Goal: Complete application form

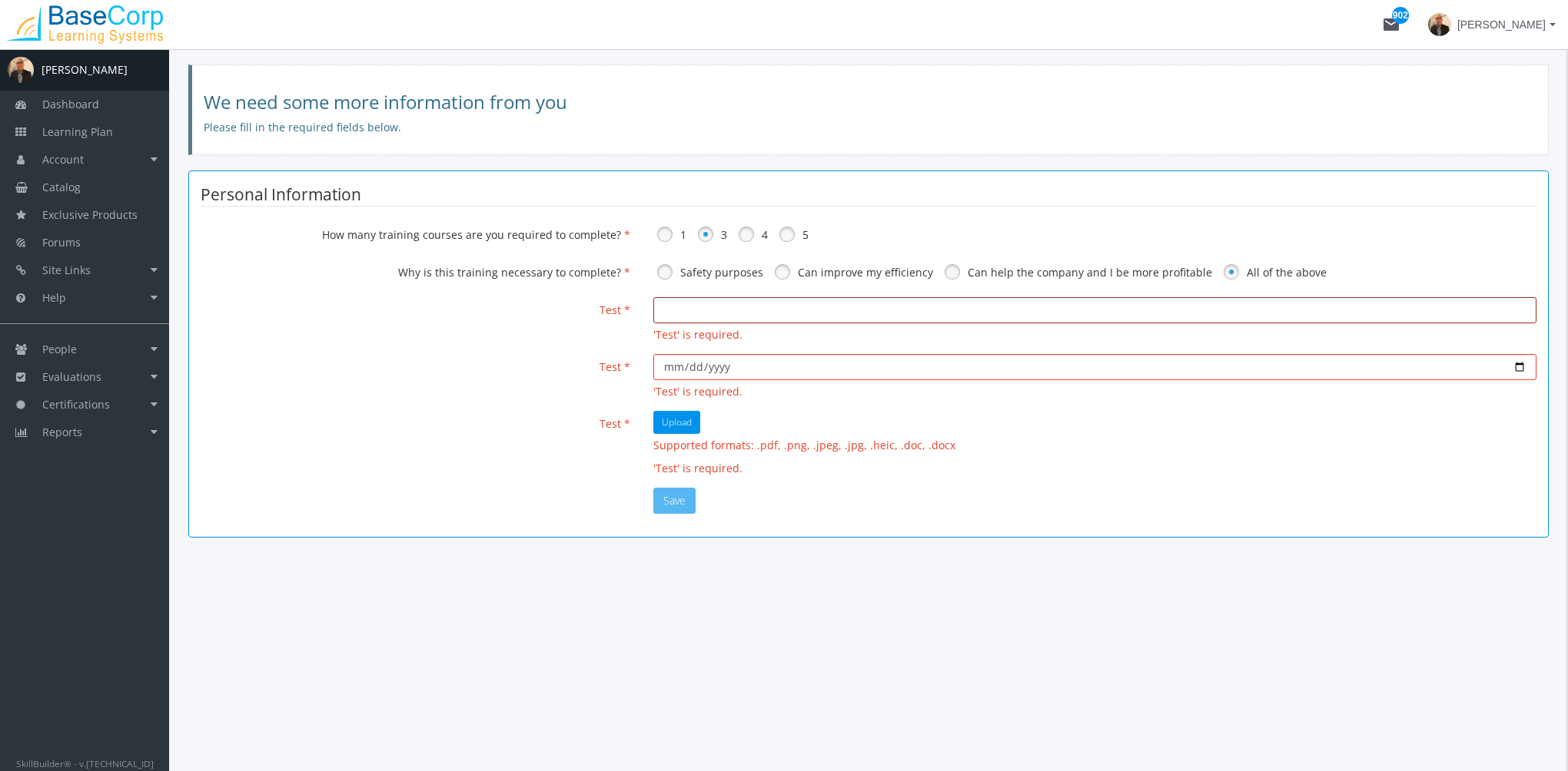
click at [689, 310] on input "email" at bounding box center [1095, 310] width 883 height 26
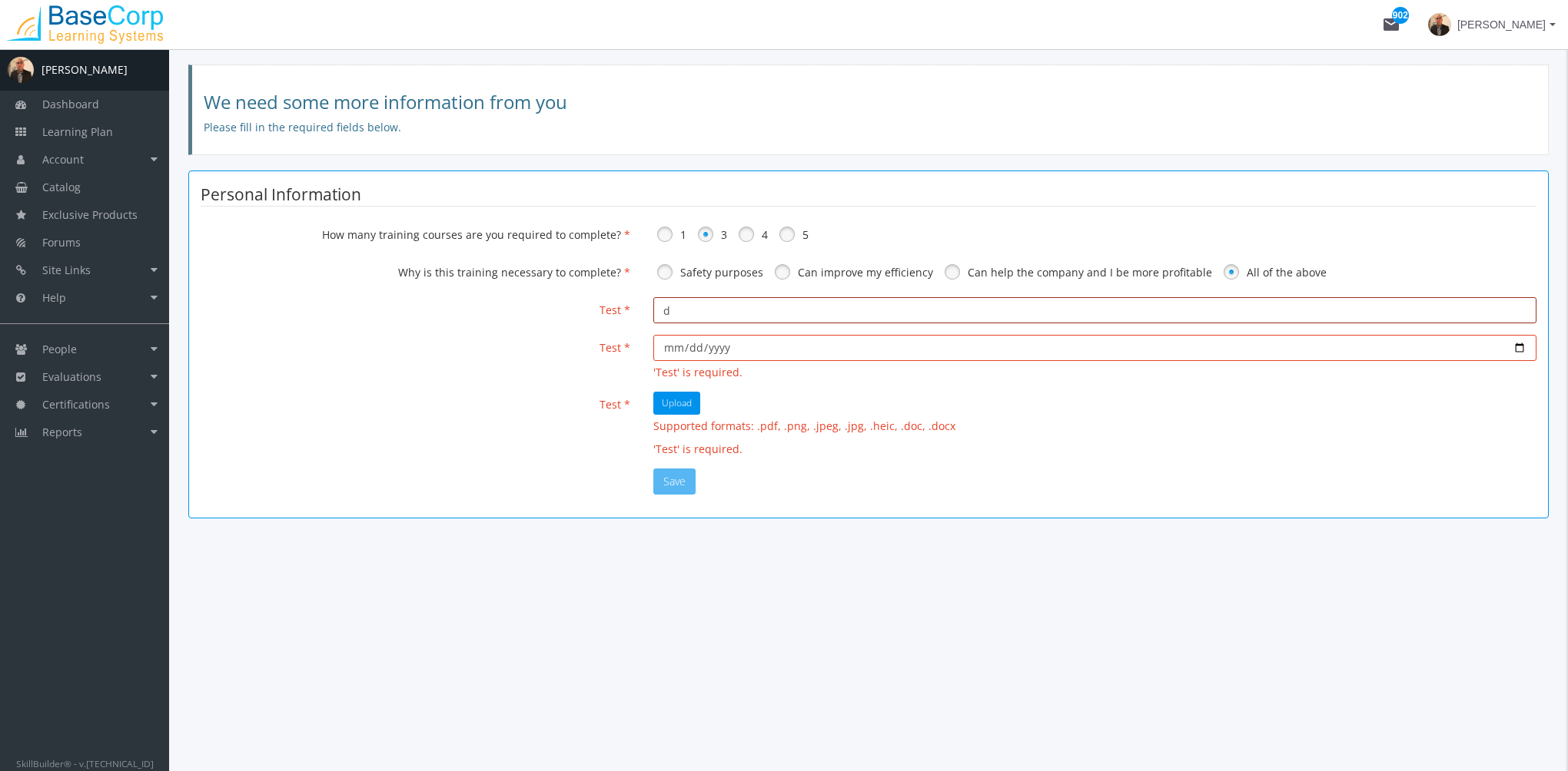
type input "d"
click at [672, 350] on input "date" at bounding box center [1095, 348] width 883 height 26
click at [673, 350] on input "date" at bounding box center [1095, 348] width 883 height 26
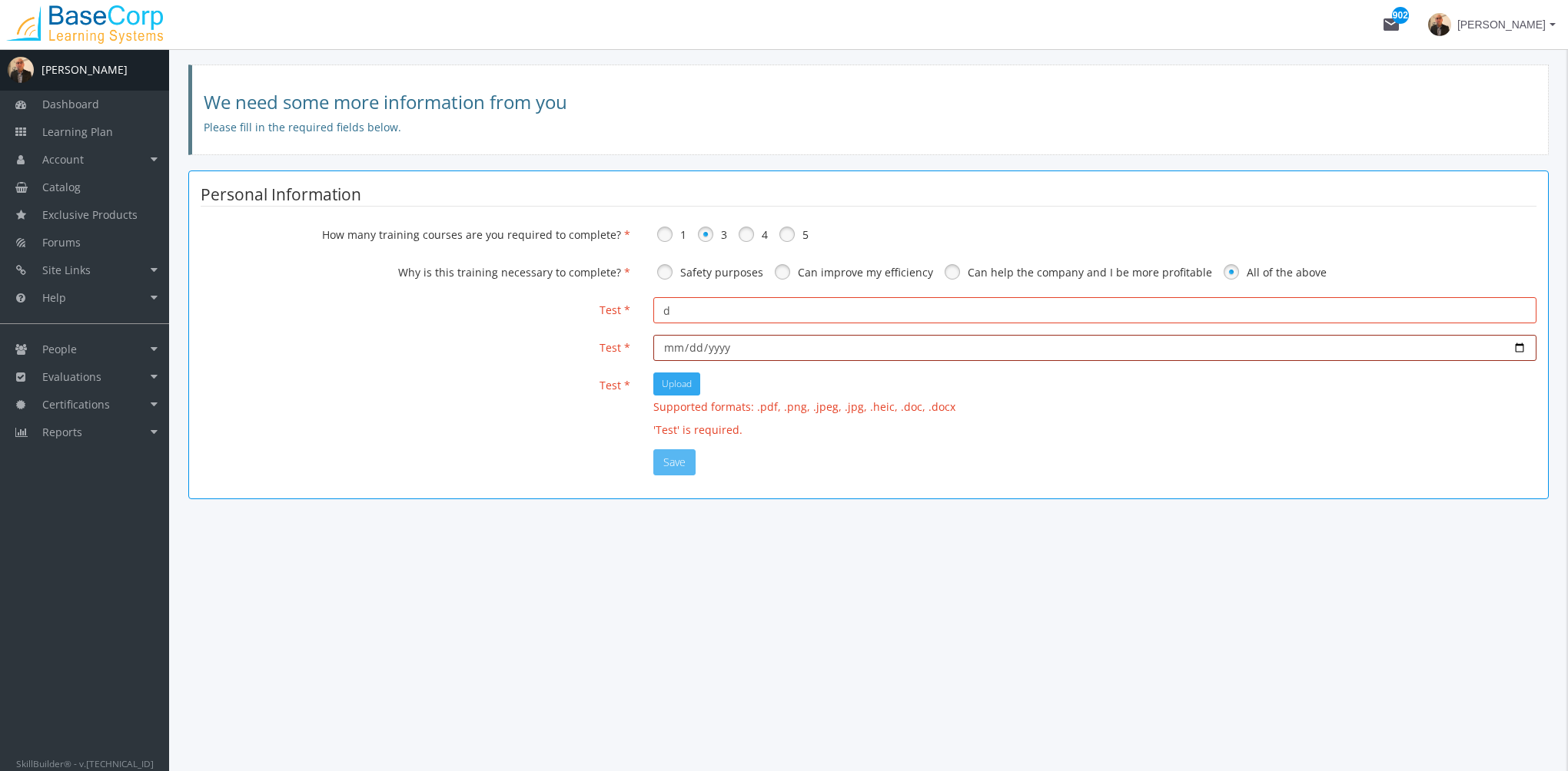
type input "[DATE]"
click at [667, 382] on span "Upload" at bounding box center [677, 383] width 30 height 13
type input "C:\fakepath\User Roles.pdf"
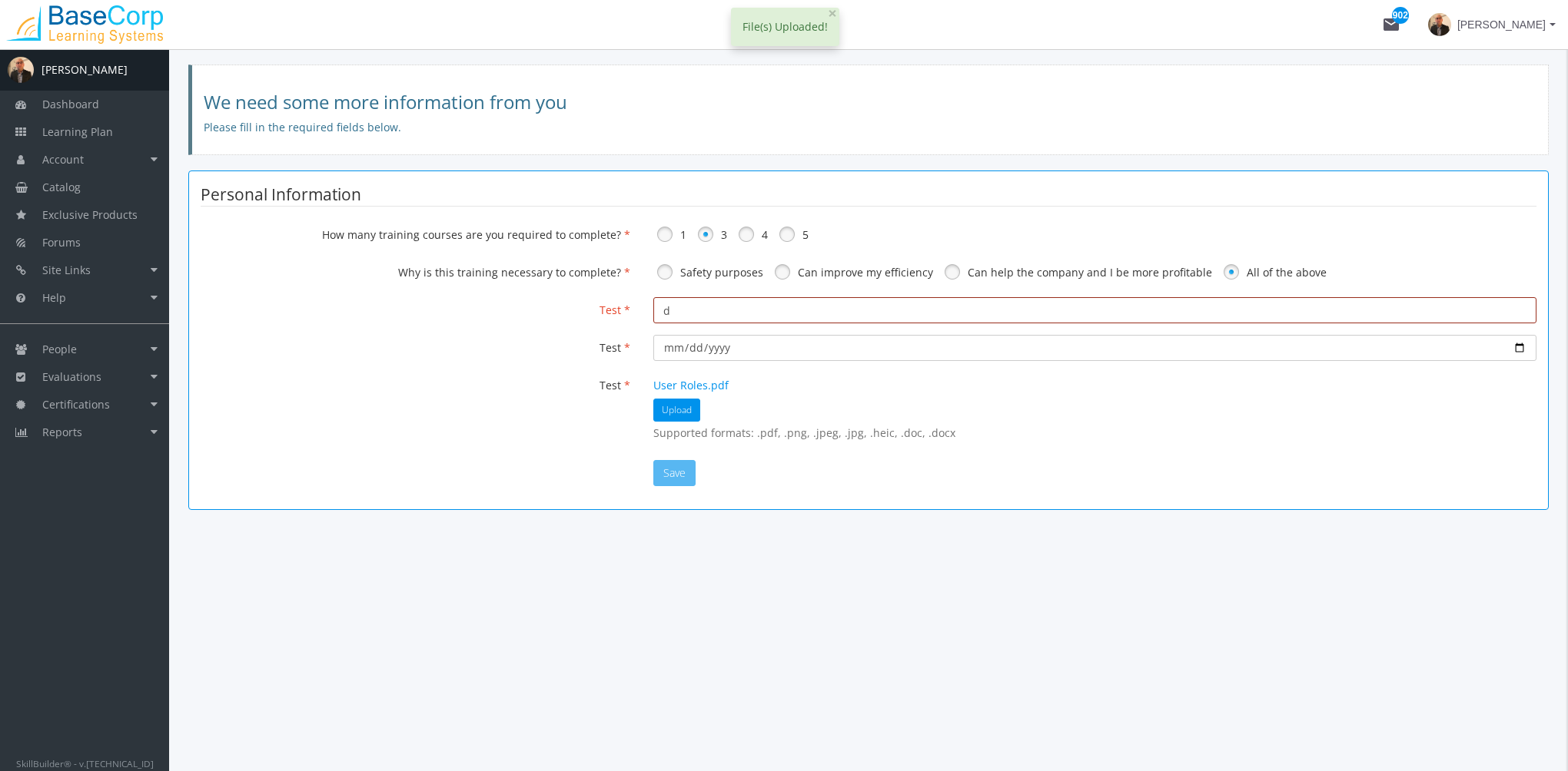
click at [683, 310] on input "d" at bounding box center [1095, 310] width 883 height 26
type input "[DATE]"
click at [981, 415] on div "Upload" at bounding box center [1095, 410] width 883 height 23
click at [1075, 399] on div "Upload" at bounding box center [1095, 410] width 883 height 23
click at [1506, 26] on span "[PERSON_NAME]" at bounding box center [1500, 24] width 89 height 28
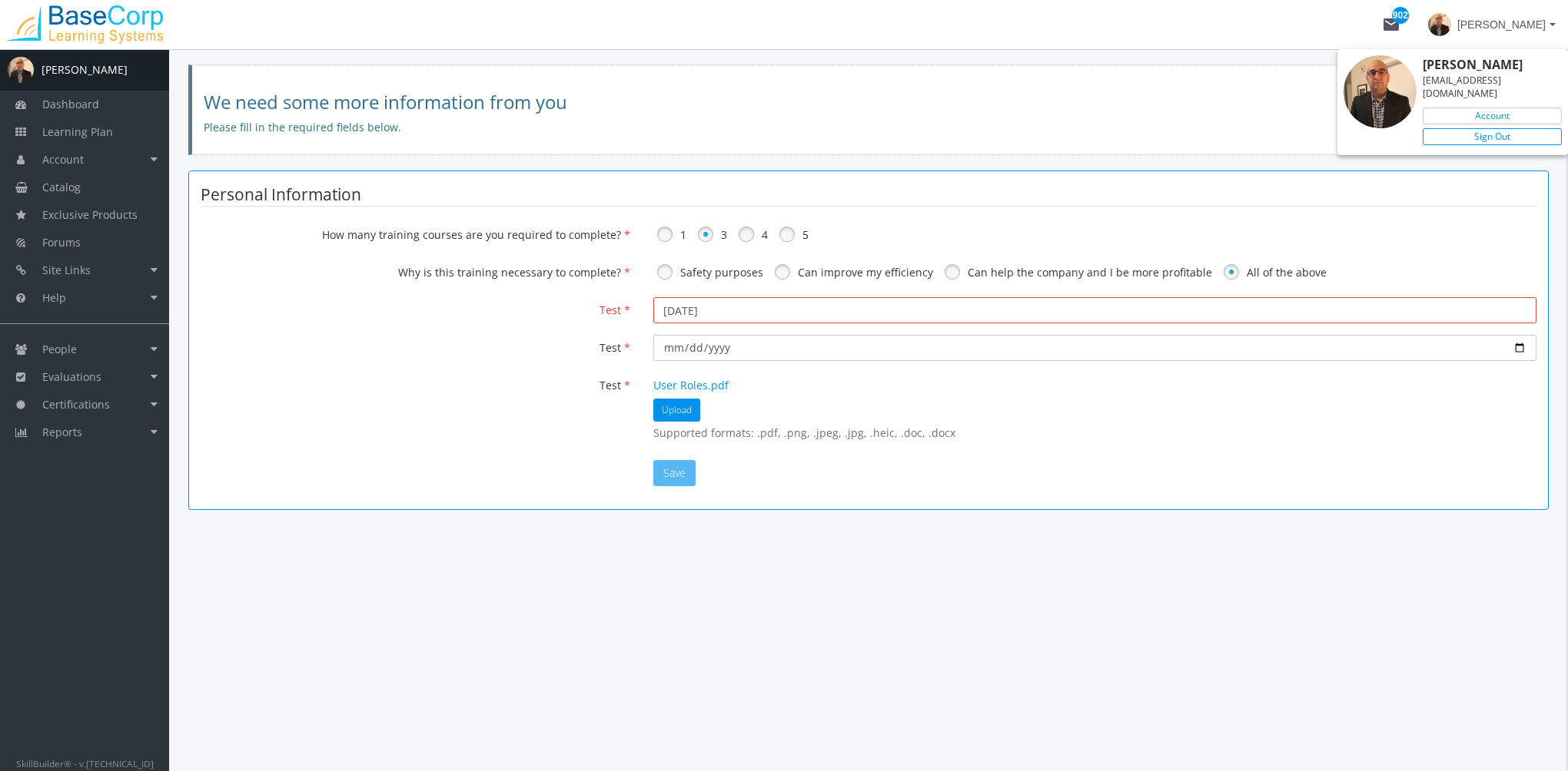
click at [1473, 128] on link "Sign Out" at bounding box center [1491, 137] width 139 height 17
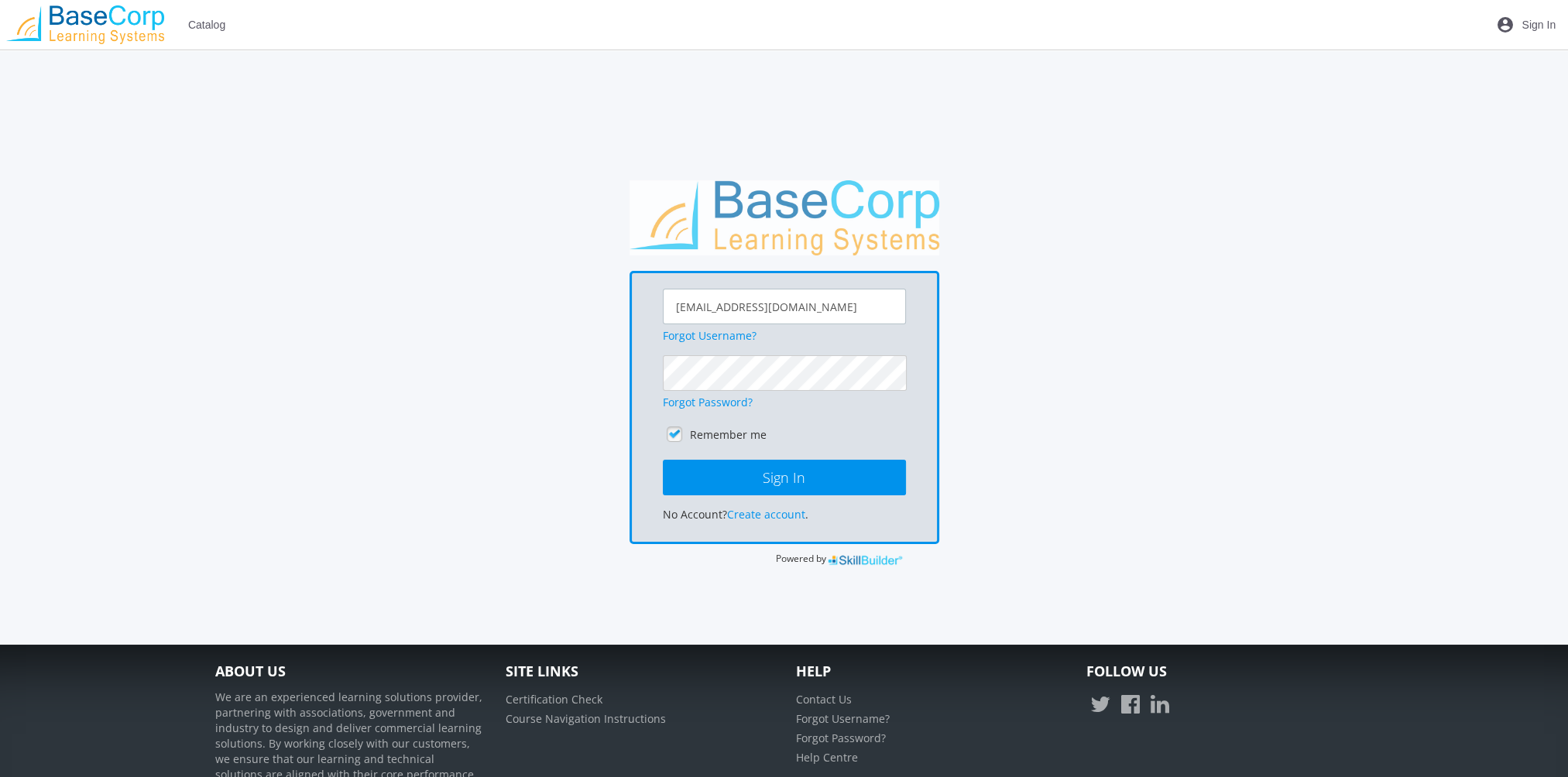
drag, startPoint x: 847, startPoint y: 307, endPoint x: 440, endPoint y: 264, distance: 409.3
click at [451, 269] on div "[EMAIL_ADDRESS][DOMAIN_NAME] Forgot Username? Forgot Password? Remember me Sign…" at bounding box center [784, 373] width 1154 height 387
type input "[EMAIL_ADDRESS][DOMAIN_NAME]"
click at [662, 460] on button "Sign In" at bounding box center [784, 478] width 243 height 36
